Goal: Find specific page/section: Find specific page/section

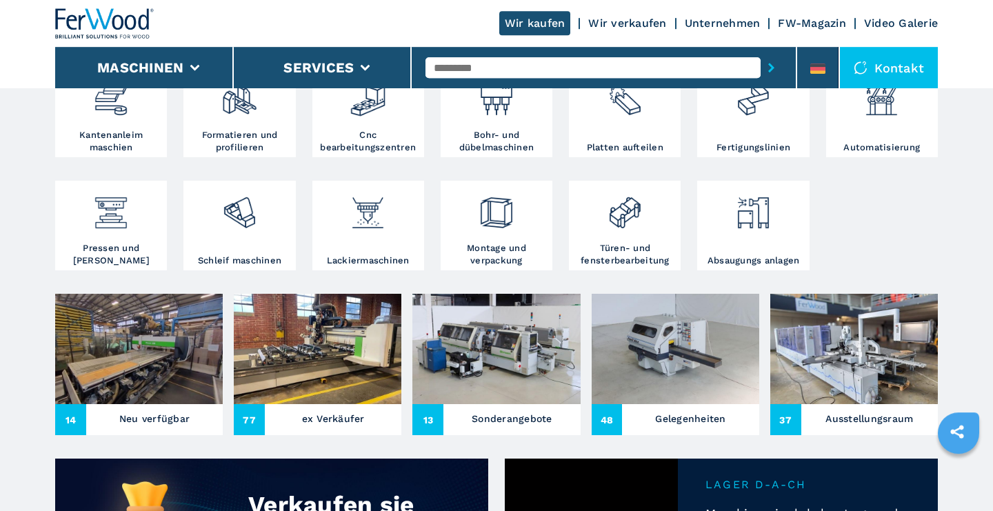
scroll to position [430, 0]
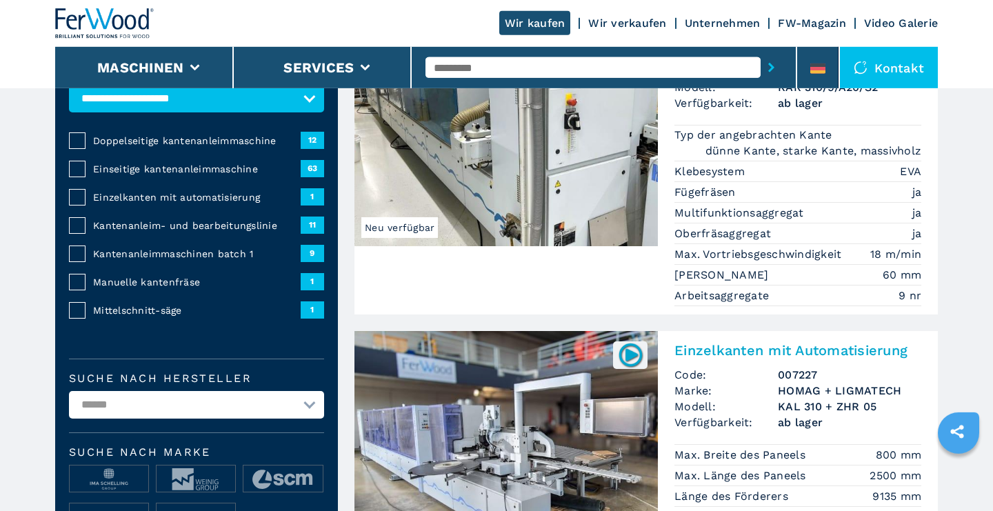
scroll to position [143, 0]
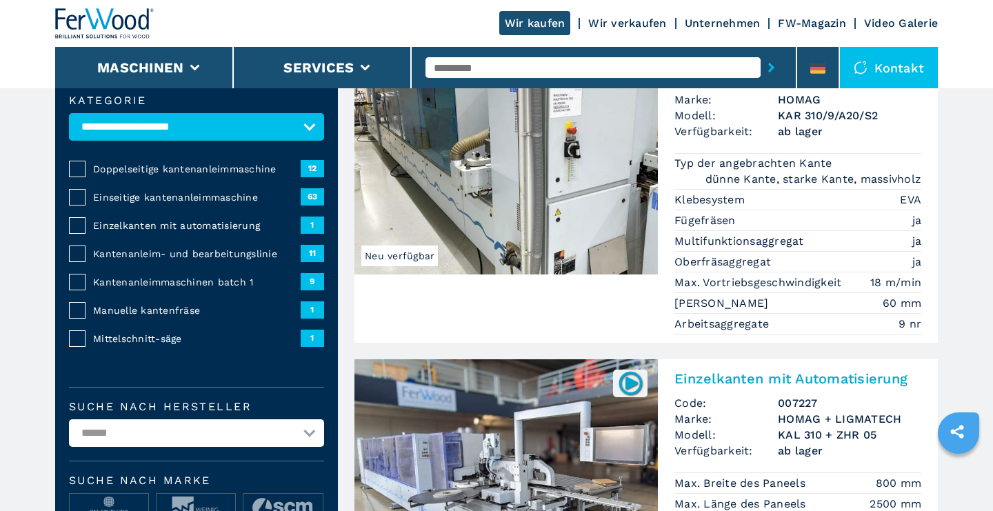
click at [138, 275] on span "Kantenanleimmaschinen batch 1" at bounding box center [197, 282] width 208 height 14
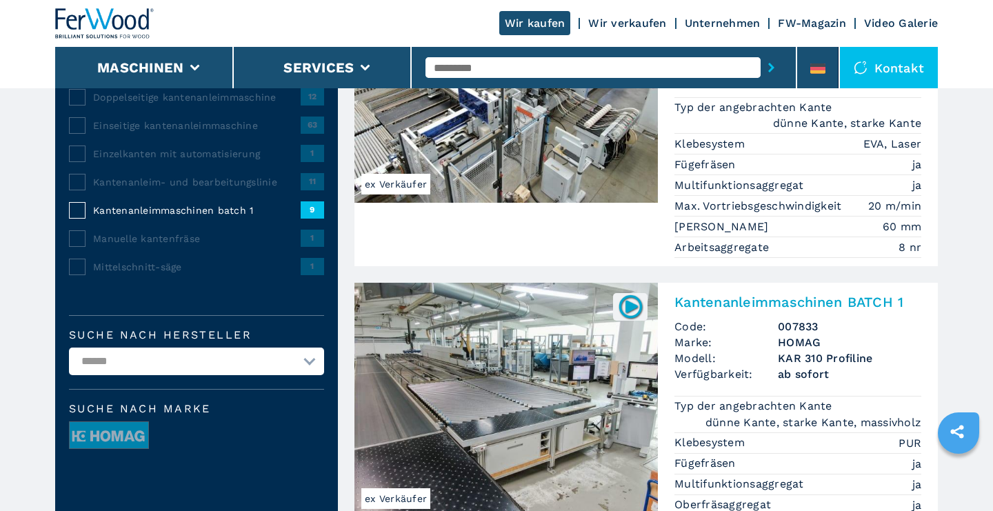
scroll to position [287, 0]
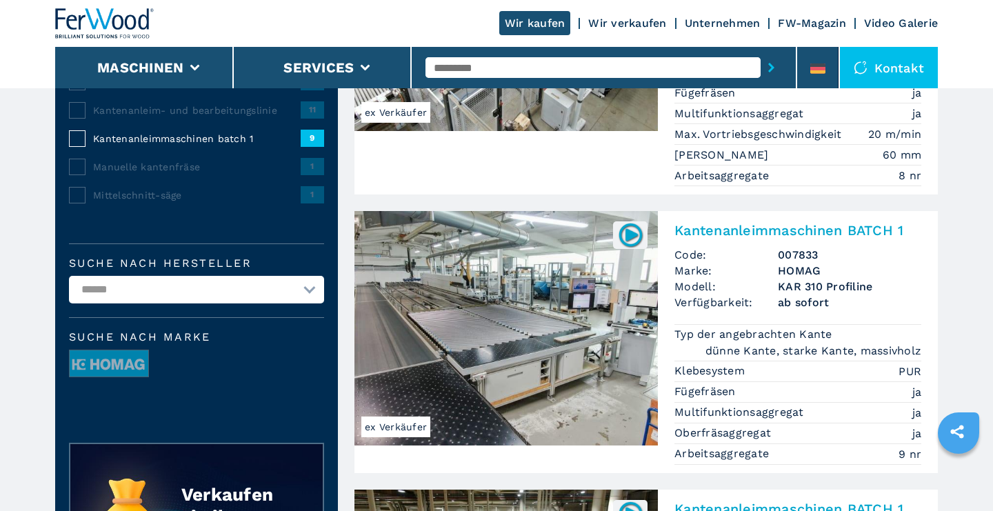
click at [566, 322] on img at bounding box center [505, 328] width 303 height 234
